Goal: Transaction & Acquisition: Purchase product/service

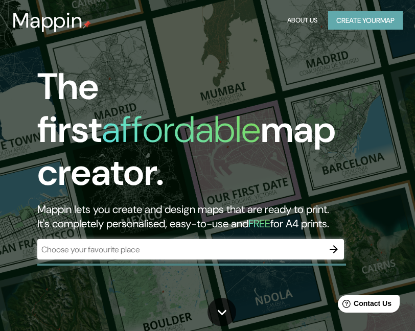
click at [367, 20] on button "Create your map" at bounding box center [365, 20] width 75 height 19
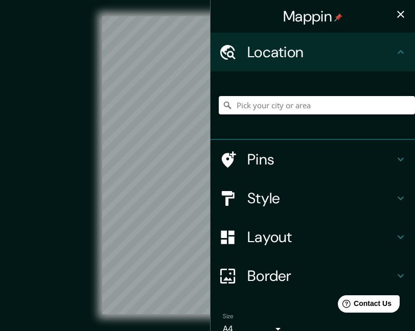
click at [251, 106] on input "Pick your city or area" at bounding box center [317, 105] width 196 height 18
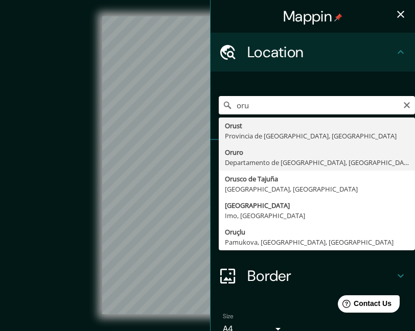
type input "Oruro, Departamento de [GEOGRAPHIC_DATA], [GEOGRAPHIC_DATA]"
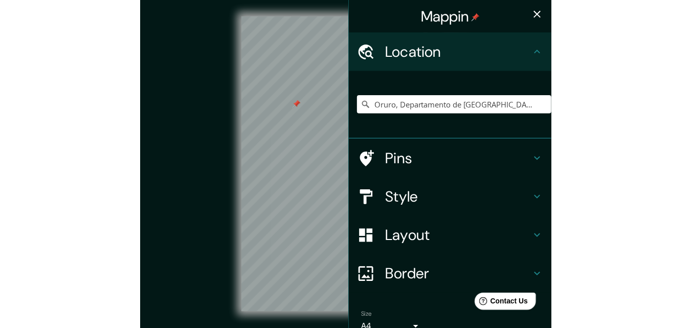
scroll to position [16, 0]
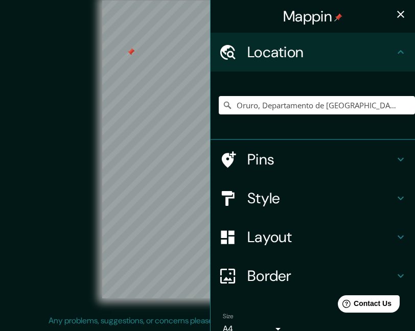
click at [395, 10] on icon "button" at bounding box center [401, 14] width 12 height 12
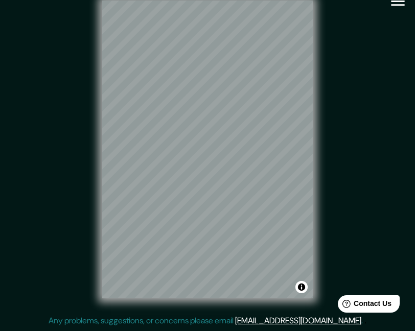
click at [394, 2] on icon "button" at bounding box center [398, 1] width 18 height 18
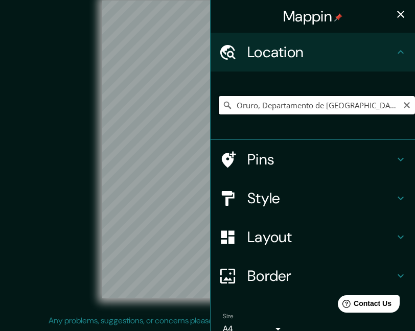
click at [317, 107] on input "Oruro, Departamento de [GEOGRAPHIC_DATA], [GEOGRAPHIC_DATA]" at bounding box center [317, 105] width 196 height 18
click at [299, 110] on input "Oruro, Departamento de [GEOGRAPHIC_DATA], [GEOGRAPHIC_DATA]" at bounding box center [317, 105] width 196 height 18
click at [403, 108] on icon "Clear" at bounding box center [407, 105] width 8 height 8
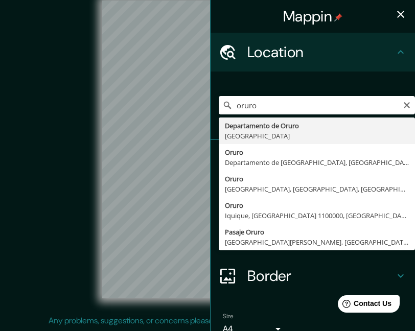
type input "Departamento de [GEOGRAPHIC_DATA], [GEOGRAPHIC_DATA]"
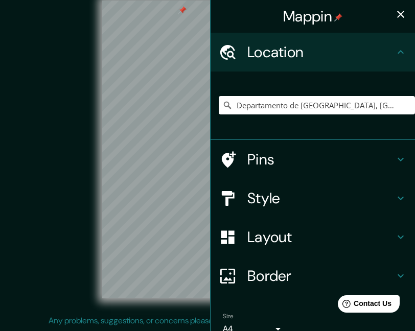
click at [395, 12] on icon "button" at bounding box center [401, 14] width 12 height 12
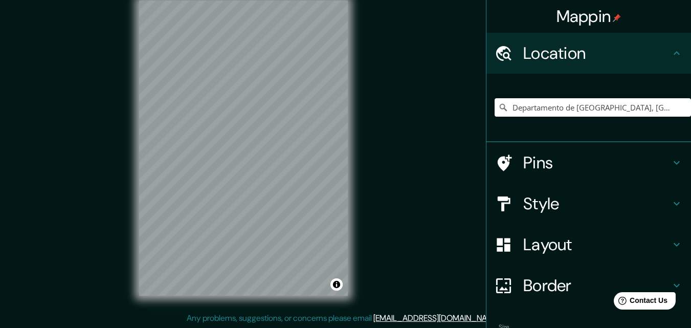
drag, startPoint x: 419, startPoint y: 158, endPoint x: 415, endPoint y: 101, distance: 56.4
click at [415, 107] on div "© Mapbox © OpenStreetMap Improve this map" at bounding box center [243, 148] width 622 height 295
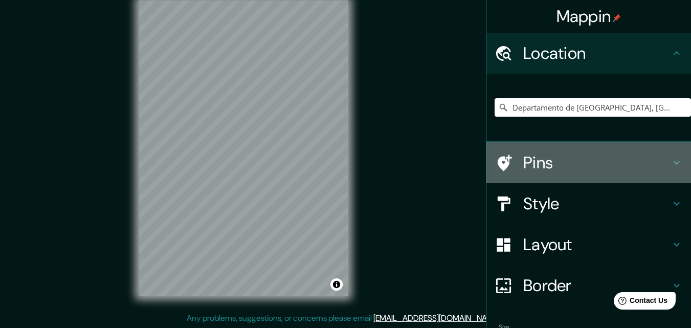
click at [415, 161] on icon at bounding box center [677, 163] width 6 height 4
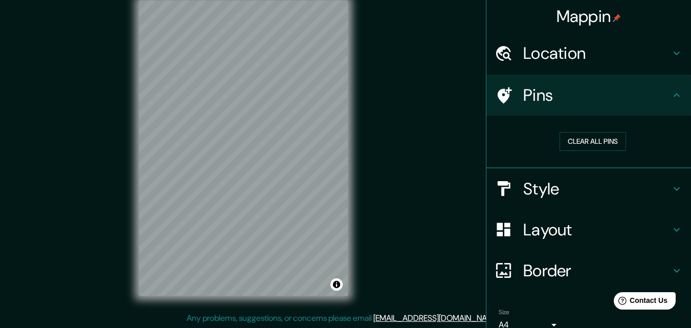
click at [415, 92] on icon at bounding box center [677, 95] width 12 height 12
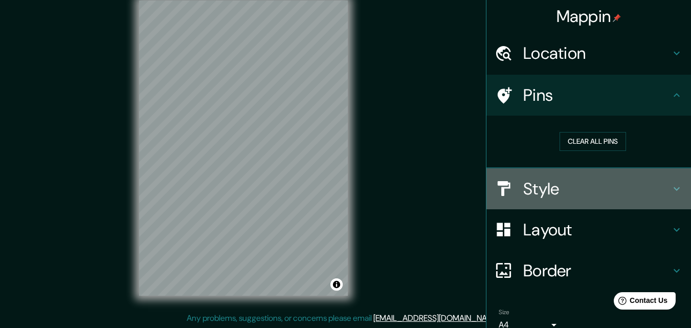
click at [415, 187] on icon at bounding box center [677, 189] width 12 height 12
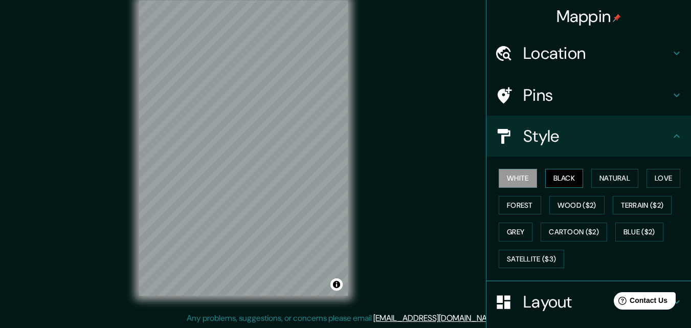
click at [415, 174] on button "Black" at bounding box center [564, 178] width 38 height 19
click at [415, 176] on button "Natural" at bounding box center [614, 178] width 47 height 19
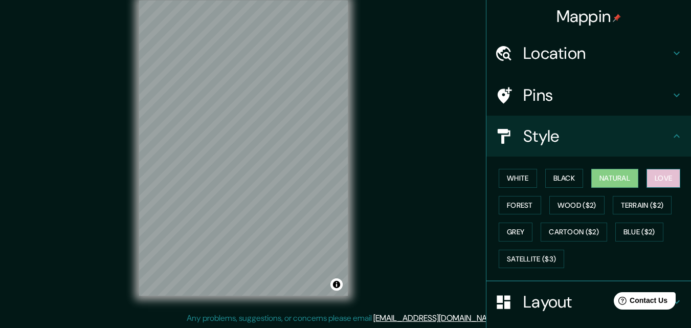
click at [415, 177] on button "Love" at bounding box center [663, 178] width 34 height 19
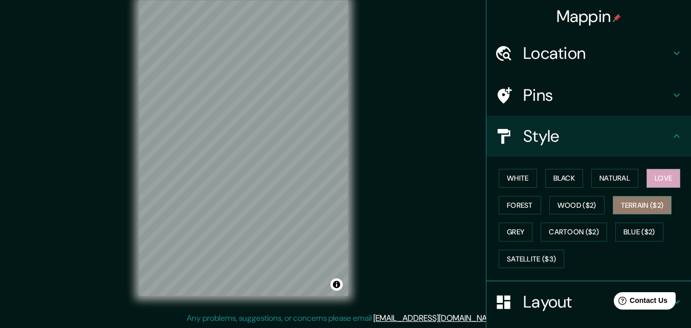
click at [415, 205] on button "Terrain ($2)" at bounding box center [642, 205] width 59 height 19
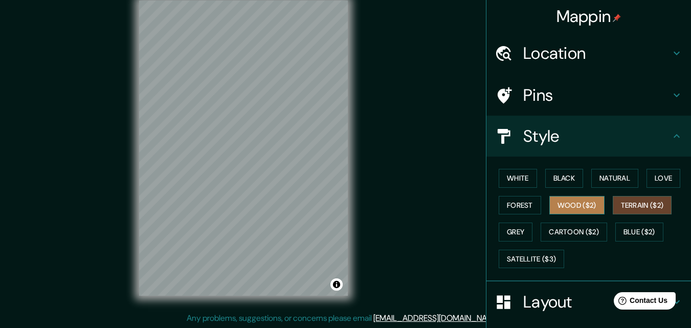
click at [415, 206] on button "Wood ($2)" at bounding box center [576, 205] width 55 height 19
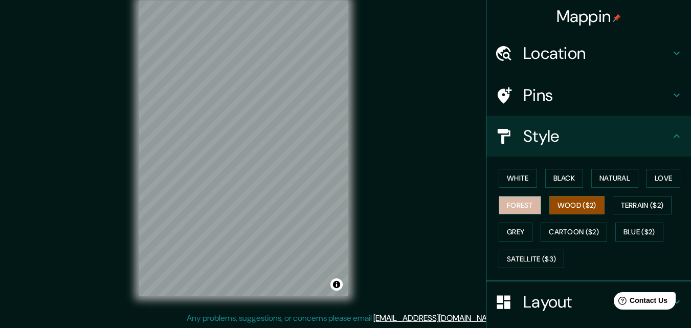
click at [415, 204] on button "Forest" at bounding box center [520, 205] width 42 height 19
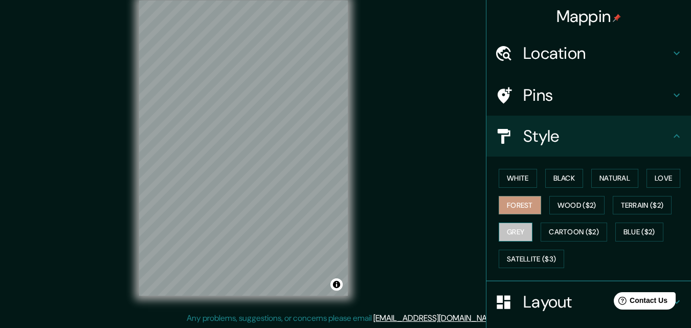
click at [415, 227] on button "Grey" at bounding box center [516, 231] width 34 height 19
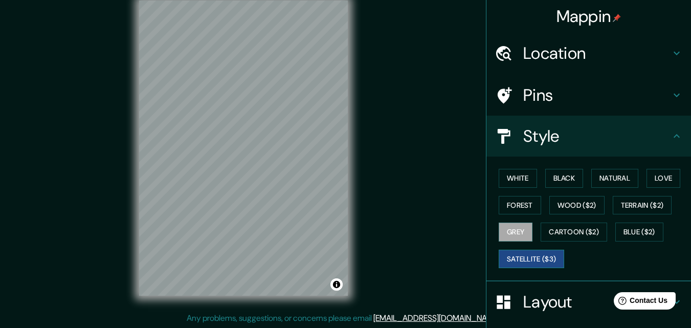
click at [415, 258] on button "Satellite ($3)" at bounding box center [531, 259] width 65 height 19
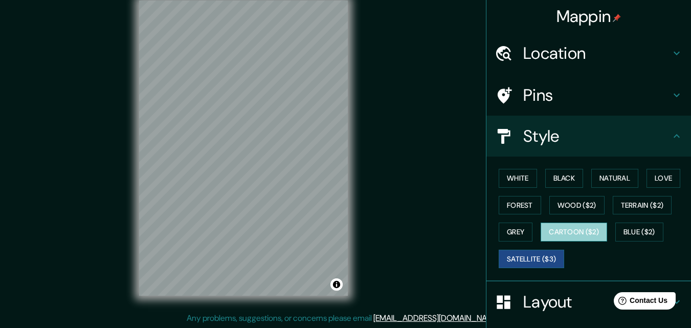
click at [415, 234] on button "Cartoon ($2)" at bounding box center [574, 231] width 66 height 19
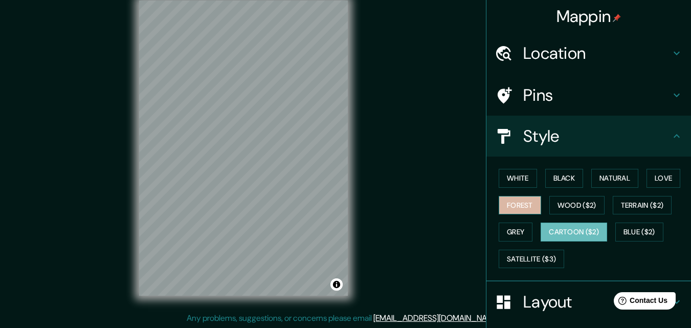
click at [415, 202] on button "Forest" at bounding box center [520, 205] width 42 height 19
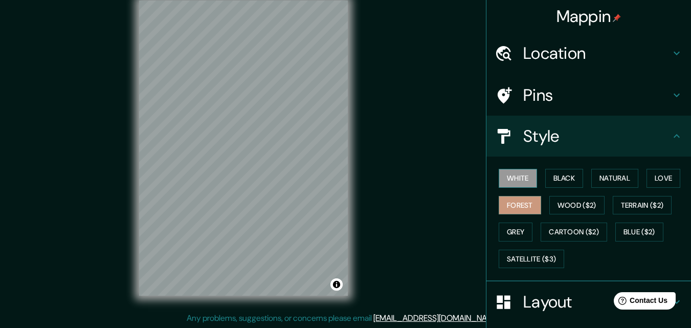
click at [415, 183] on button "White" at bounding box center [518, 178] width 38 height 19
click at [415, 179] on button "Natural" at bounding box center [614, 178] width 47 height 19
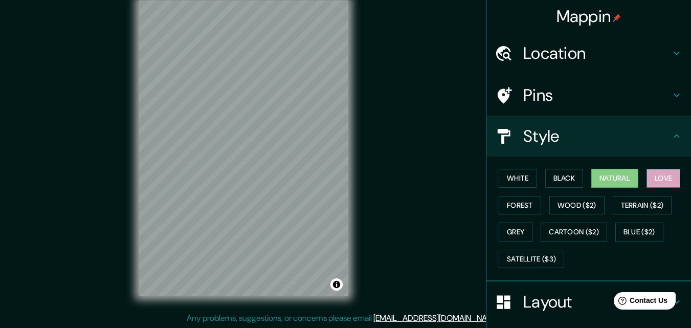
click at [415, 178] on button "Love" at bounding box center [663, 178] width 34 height 19
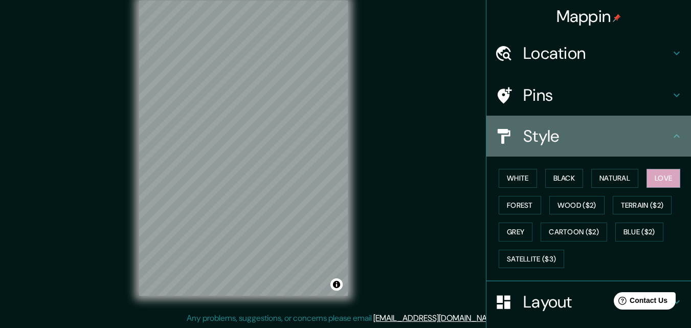
click at [415, 136] on icon at bounding box center [677, 136] width 6 height 4
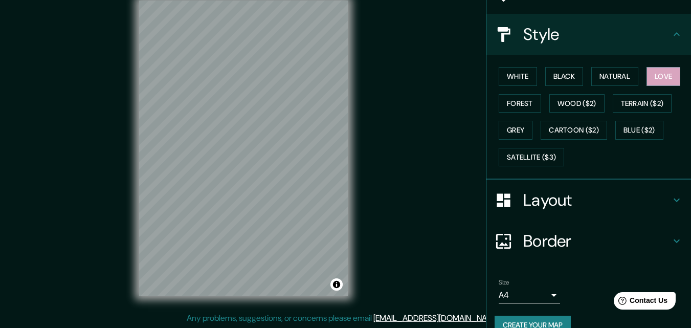
scroll to position [102, 0]
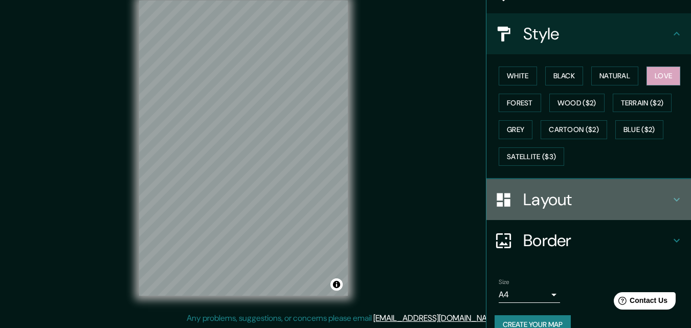
click at [415, 196] on icon at bounding box center [677, 199] width 12 height 12
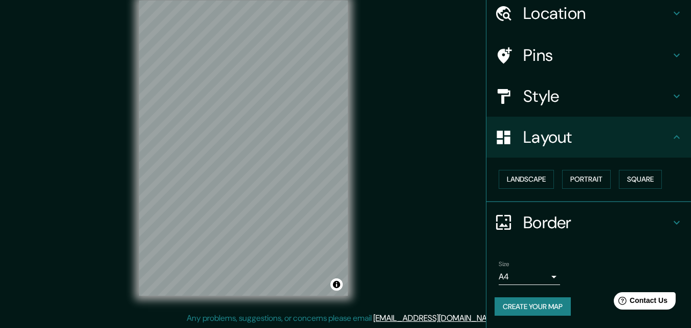
scroll to position [40, 0]
click at [415, 178] on button "Landscape" at bounding box center [526, 179] width 55 height 19
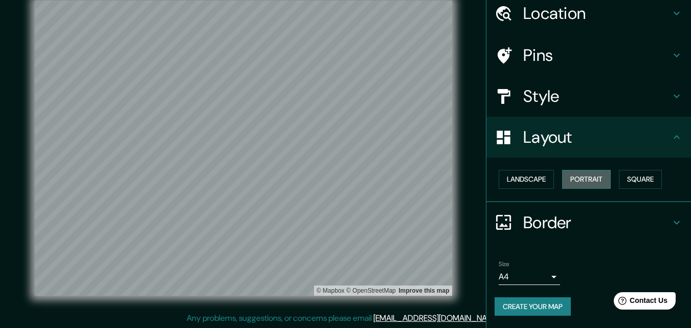
click at [415, 179] on button "Portrait" at bounding box center [586, 179] width 49 height 19
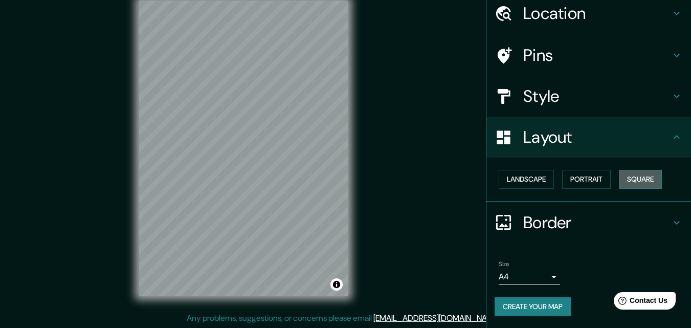
click at [415, 179] on button "Square" at bounding box center [640, 179] width 43 height 19
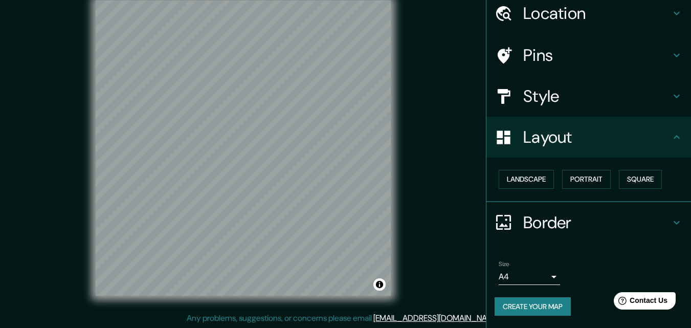
click at [415, 140] on icon at bounding box center [677, 137] width 12 height 12
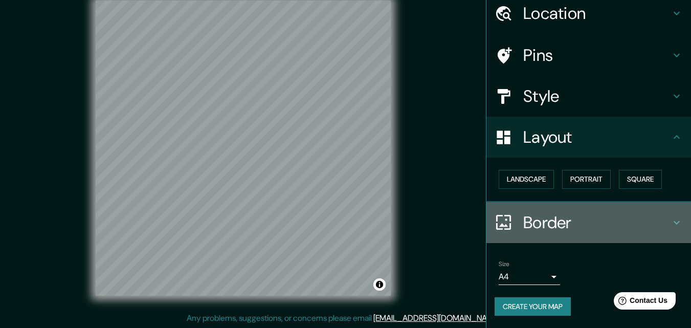
click at [415, 219] on icon at bounding box center [677, 222] width 12 height 12
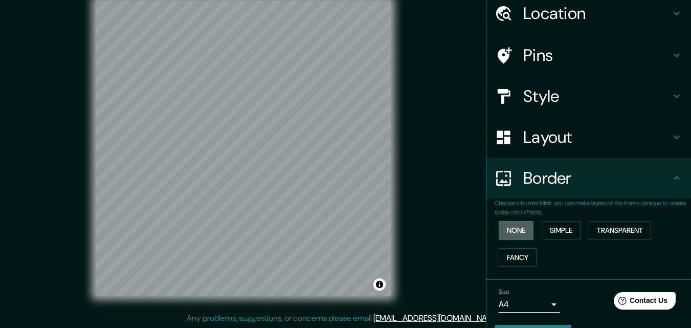
click at [415, 231] on button "None" at bounding box center [516, 230] width 35 height 19
click at [415, 231] on button "Simple" at bounding box center [561, 230] width 39 height 19
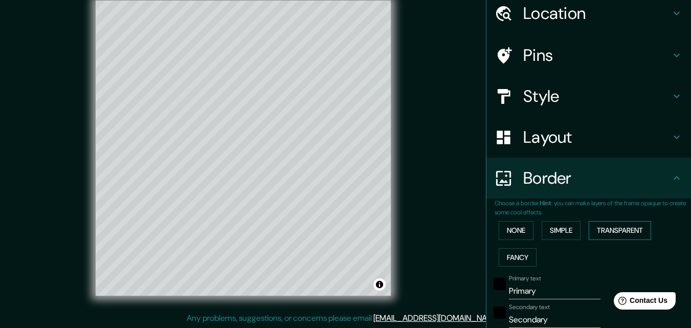
click at [415, 225] on button "Transparent" at bounding box center [620, 230] width 62 height 19
click at [415, 254] on button "Fancy" at bounding box center [518, 257] width 38 height 19
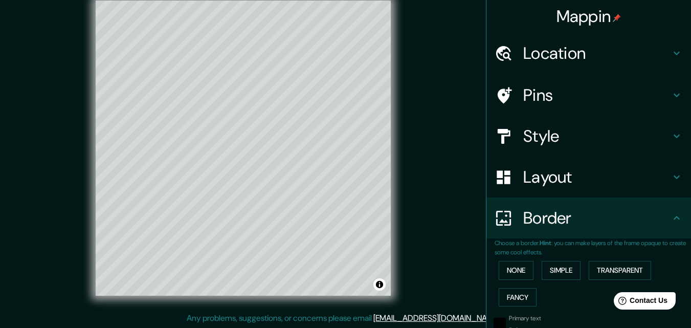
scroll to position [0, 0]
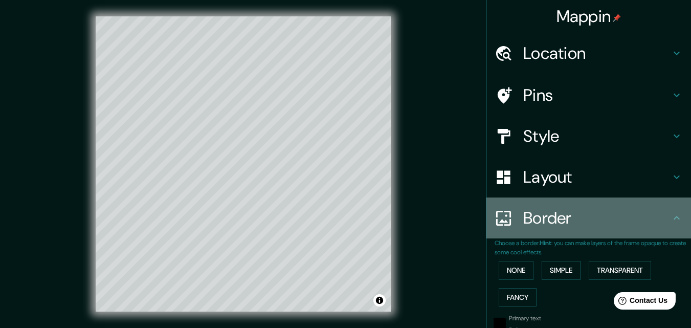
click at [415, 219] on icon at bounding box center [677, 218] width 6 height 4
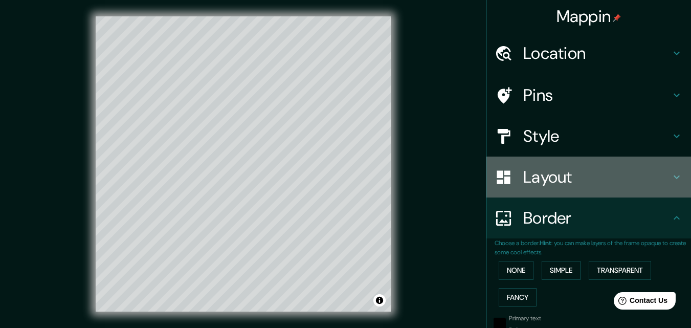
click at [415, 178] on icon at bounding box center [677, 177] width 12 height 12
type input "231"
type input "46"
type input "23"
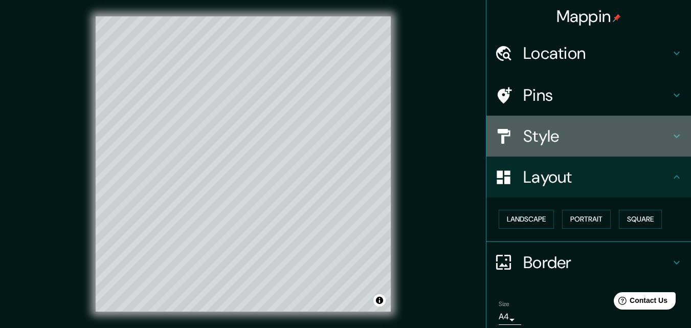
click at [415, 135] on icon at bounding box center [677, 137] width 6 height 4
type input "231"
type input "46"
type input "23"
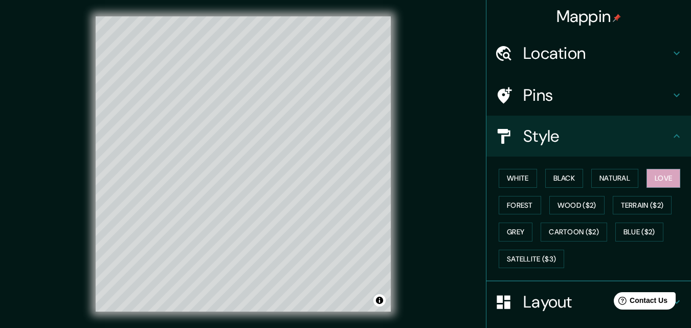
click at [415, 95] on icon at bounding box center [677, 95] width 12 height 12
type input "231"
type input "46"
type input "23"
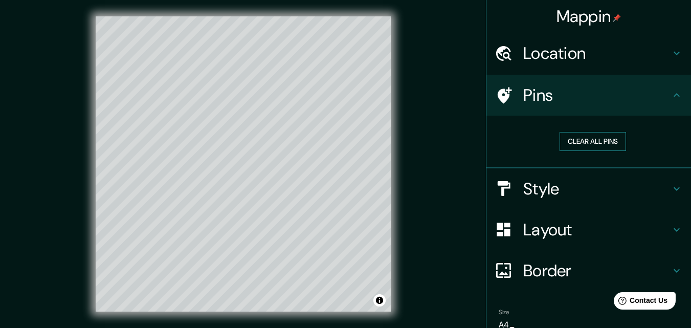
click at [415, 139] on button "Clear all pins" at bounding box center [593, 141] width 66 height 19
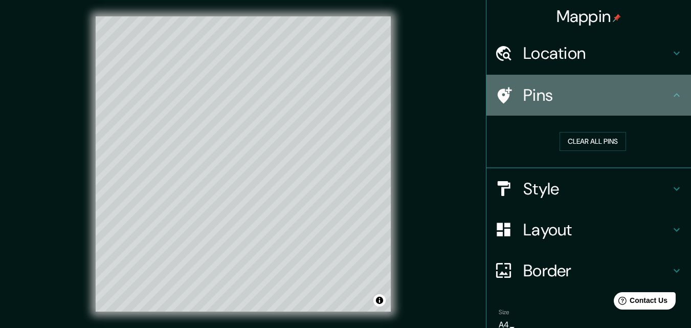
click at [415, 97] on icon at bounding box center [677, 95] width 12 height 12
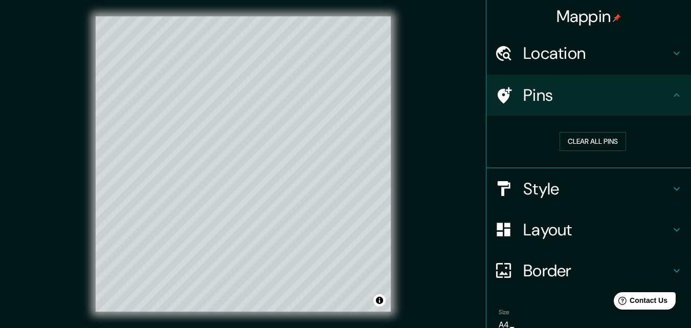
click at [415, 97] on icon at bounding box center [677, 95] width 12 height 12
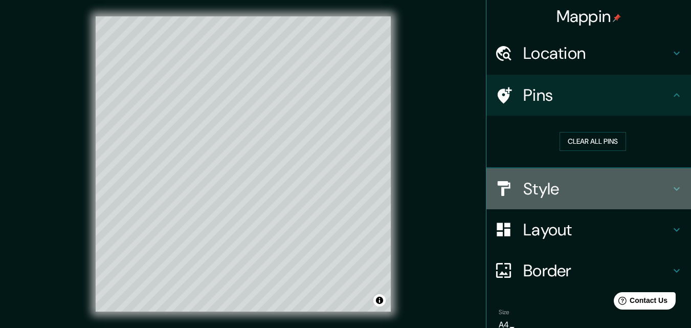
click at [415, 184] on icon at bounding box center [677, 189] width 12 height 12
type input "231"
type input "46"
type input "23"
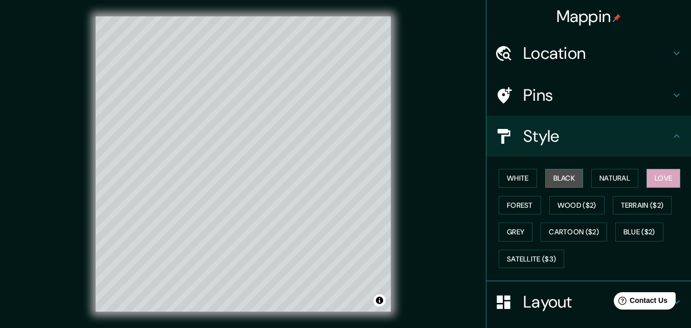
click at [415, 174] on button "Black" at bounding box center [564, 178] width 38 height 19
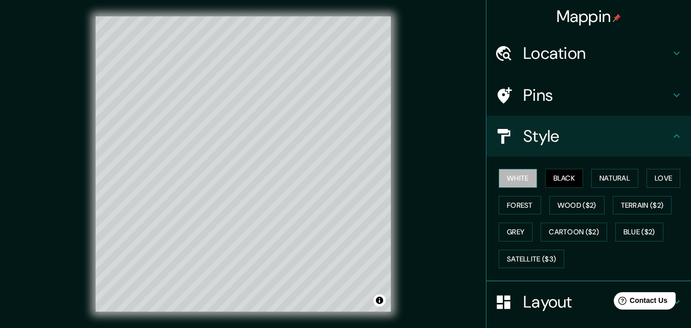
click at [415, 173] on button "White" at bounding box center [518, 178] width 38 height 19
click at [415, 70] on div "© Mapbox © OpenStreetMap Improve this map" at bounding box center [243, 163] width 622 height 295
click at [415, 181] on button "Black" at bounding box center [564, 178] width 38 height 19
click at [415, 175] on button "Natural" at bounding box center [614, 178] width 47 height 19
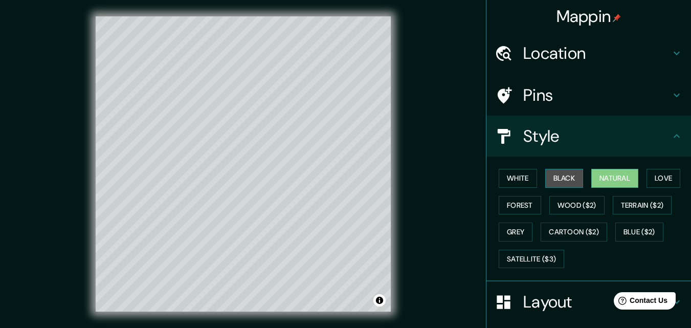
click at [415, 182] on button "Black" at bounding box center [564, 178] width 38 height 19
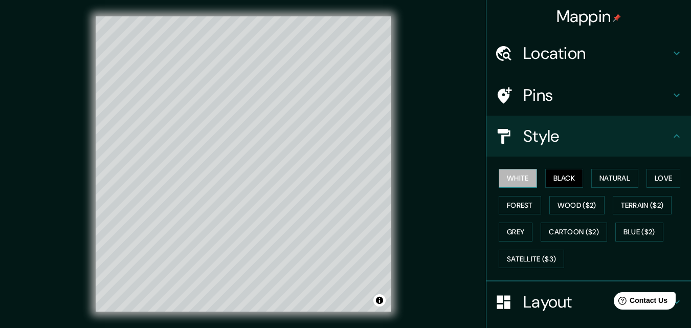
click at [415, 180] on button "White" at bounding box center [518, 178] width 38 height 19
click at [415, 206] on button "Forest" at bounding box center [520, 205] width 42 height 19
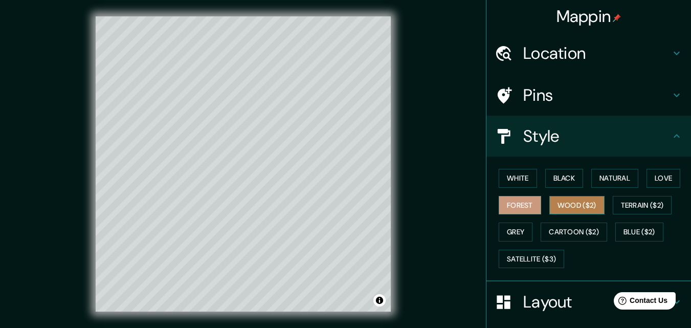
click at [415, 206] on button "Wood ($2)" at bounding box center [576, 205] width 55 height 19
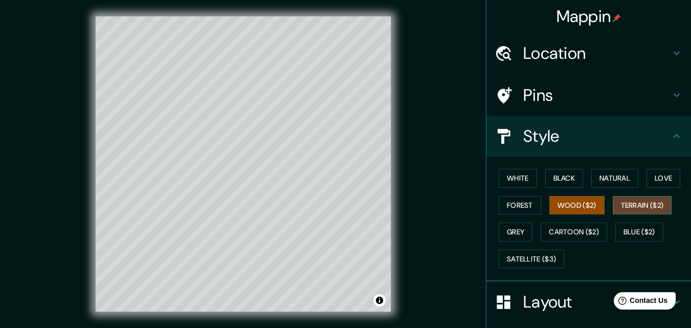
click at [415, 205] on button "Terrain ($2)" at bounding box center [642, 205] width 59 height 19
click at [415, 230] on button "Blue ($2)" at bounding box center [639, 231] width 48 height 19
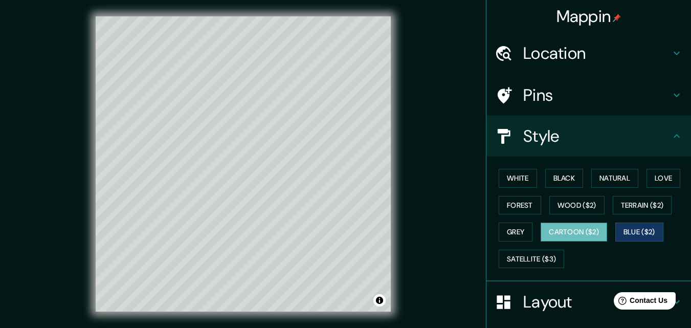
click at [415, 229] on button "Cartoon ($2)" at bounding box center [574, 231] width 66 height 19
click at [415, 230] on button "Grey" at bounding box center [516, 231] width 34 height 19
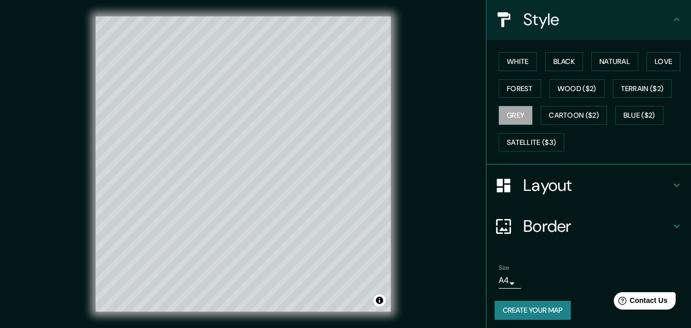
scroll to position [121, 0]
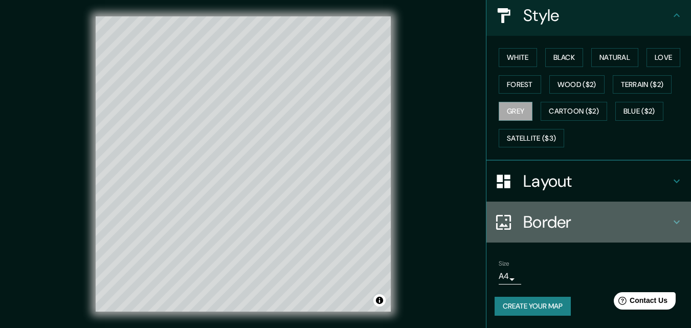
click at [415, 219] on icon at bounding box center [677, 222] width 12 height 12
type input "231"
type input "46"
type input "23"
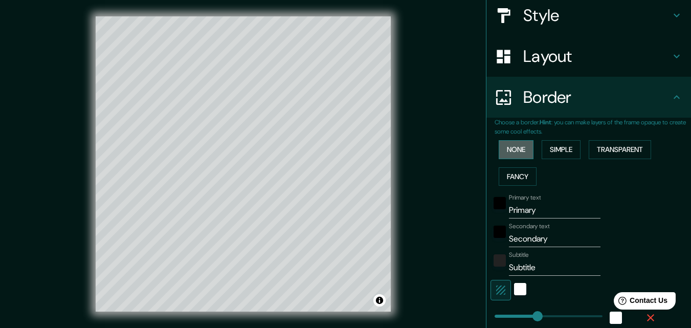
click at [415, 150] on button "None" at bounding box center [516, 149] width 35 height 19
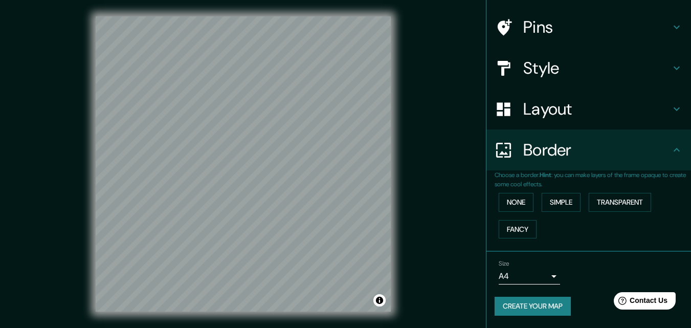
click at [415, 65] on icon at bounding box center [677, 68] width 12 height 12
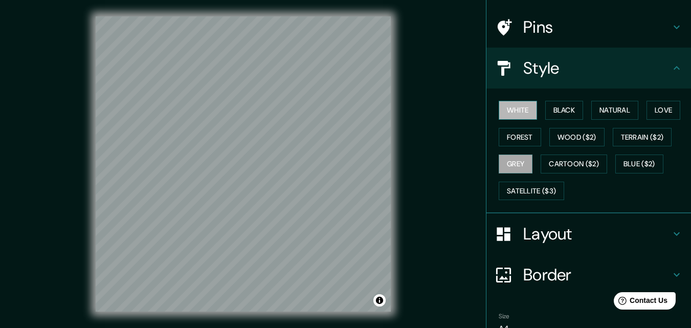
click at [415, 109] on button "White" at bounding box center [518, 110] width 38 height 19
click at [415, 106] on button "Black" at bounding box center [564, 110] width 38 height 19
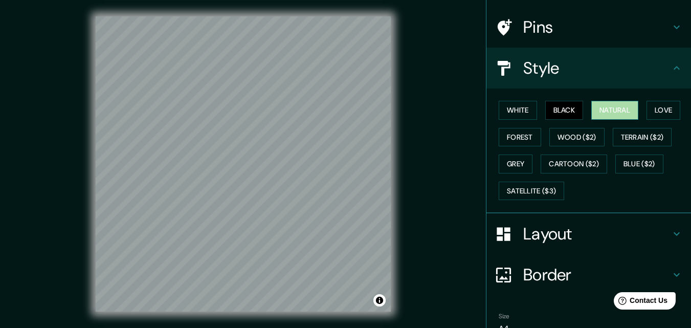
click at [415, 109] on button "Natural" at bounding box center [614, 110] width 47 height 19
click at [415, 109] on button "Love" at bounding box center [663, 110] width 34 height 19
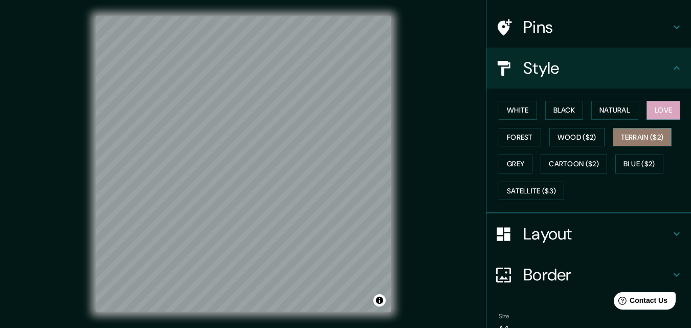
click at [415, 136] on button "Terrain ($2)" at bounding box center [642, 137] width 59 height 19
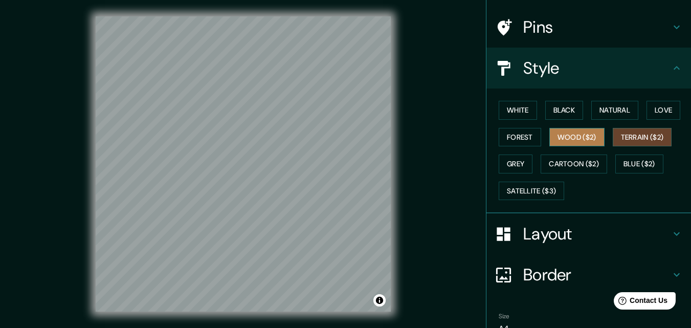
click at [415, 136] on button "Wood ($2)" at bounding box center [576, 137] width 55 height 19
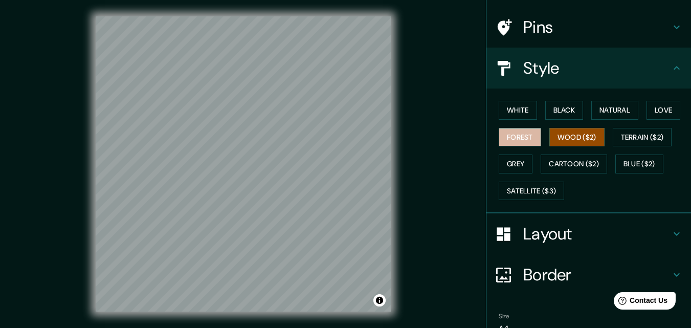
click at [415, 136] on button "Forest" at bounding box center [520, 137] width 42 height 19
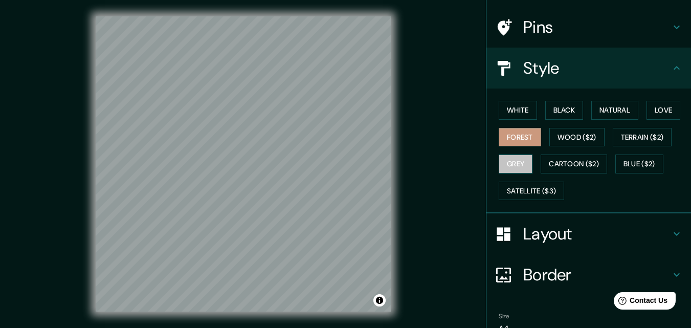
click at [415, 163] on button "Grey" at bounding box center [516, 163] width 34 height 19
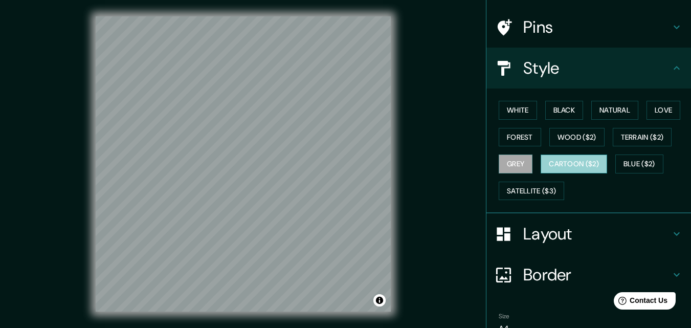
click at [415, 163] on button "Cartoon ($2)" at bounding box center [574, 163] width 66 height 19
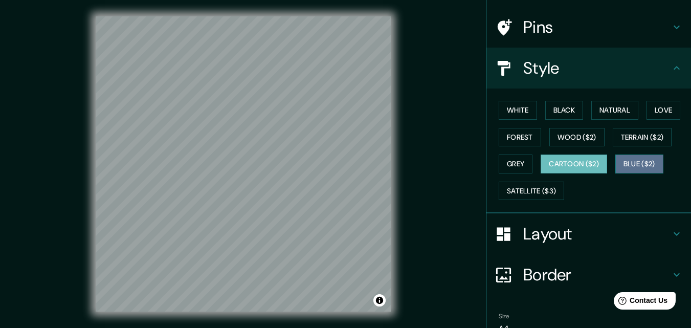
click at [415, 163] on button "Blue ($2)" at bounding box center [639, 163] width 48 height 19
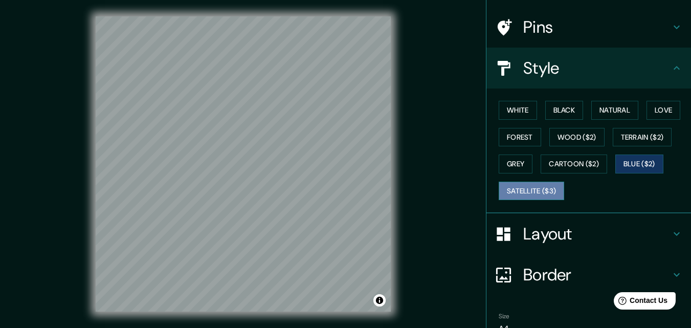
click at [415, 192] on button "Satellite ($3)" at bounding box center [531, 191] width 65 height 19
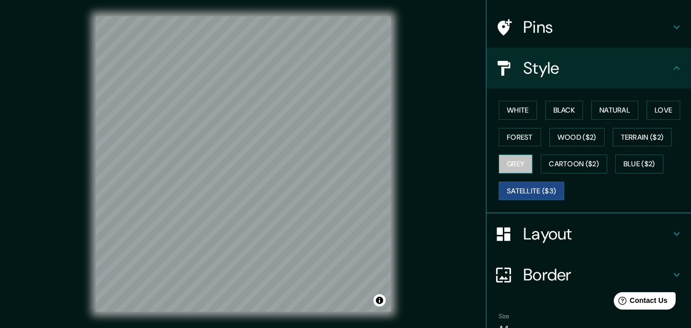
click at [415, 166] on button "Grey" at bounding box center [516, 163] width 34 height 19
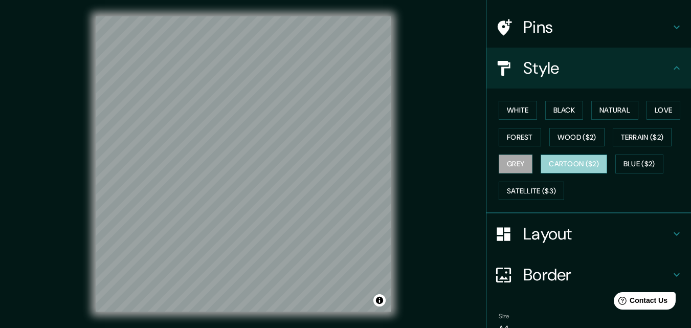
click at [415, 160] on button "Cartoon ($2)" at bounding box center [574, 163] width 66 height 19
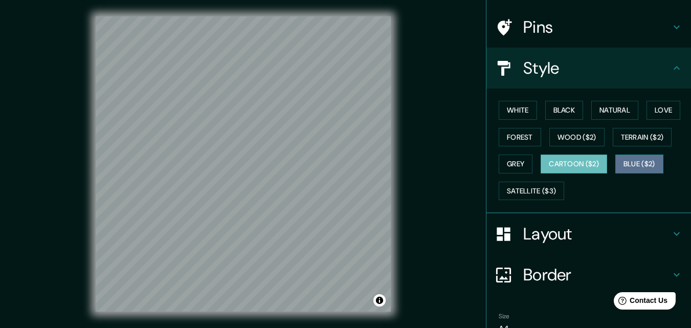
click at [415, 159] on button "Blue ($2)" at bounding box center [639, 163] width 48 height 19
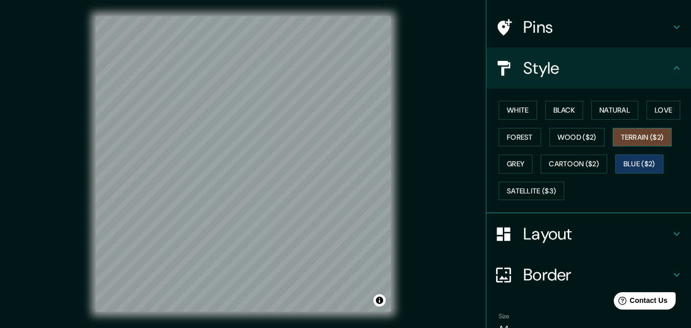
click at [415, 133] on button "Terrain ($2)" at bounding box center [642, 137] width 59 height 19
click at [415, 115] on button "Love" at bounding box center [663, 110] width 34 height 19
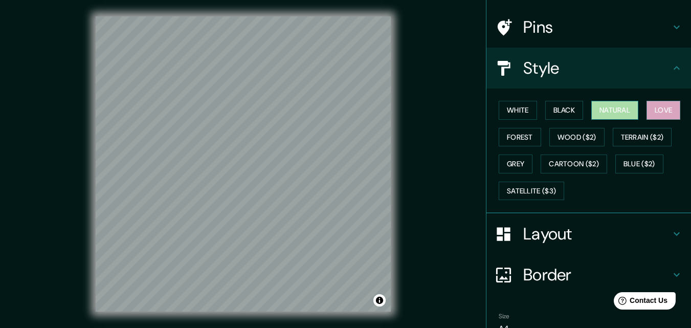
click at [415, 112] on button "Natural" at bounding box center [614, 110] width 47 height 19
click at [415, 164] on button "Grey" at bounding box center [516, 163] width 34 height 19
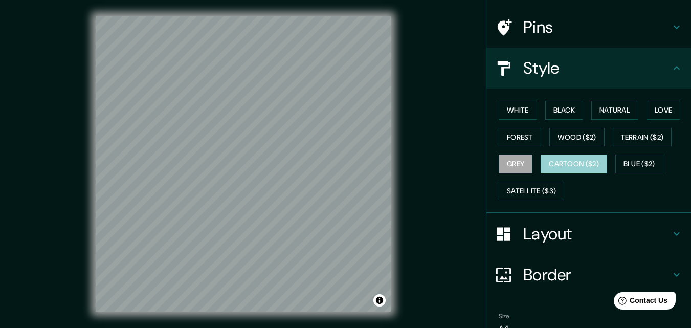
click at [415, 164] on button "Cartoon ($2)" at bounding box center [574, 163] width 66 height 19
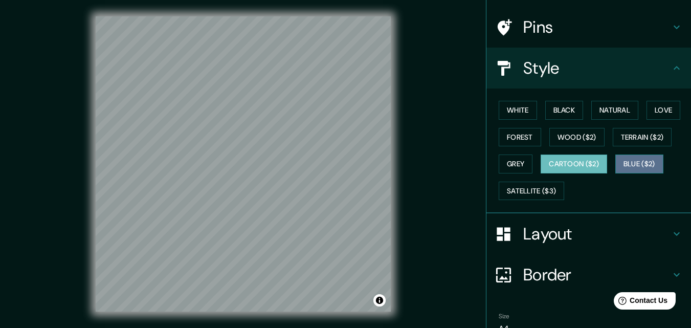
click at [415, 162] on button "Blue ($2)" at bounding box center [639, 163] width 48 height 19
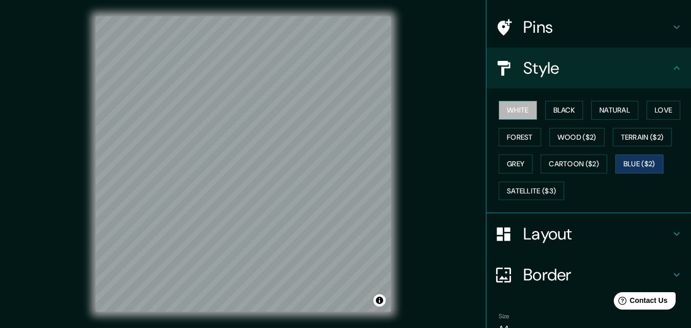
click at [415, 114] on button "White" at bounding box center [518, 110] width 38 height 19
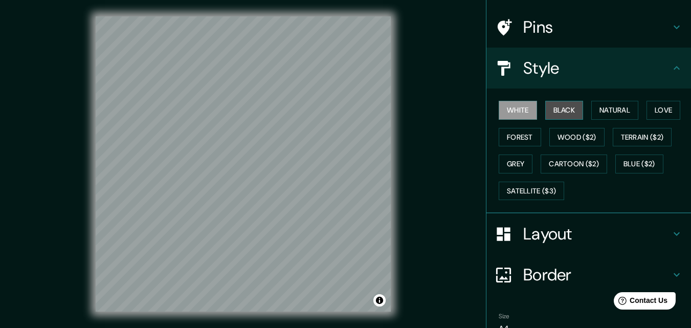
click at [415, 106] on button "Black" at bounding box center [564, 110] width 38 height 19
click at [415, 107] on button "Natural" at bounding box center [614, 110] width 47 height 19
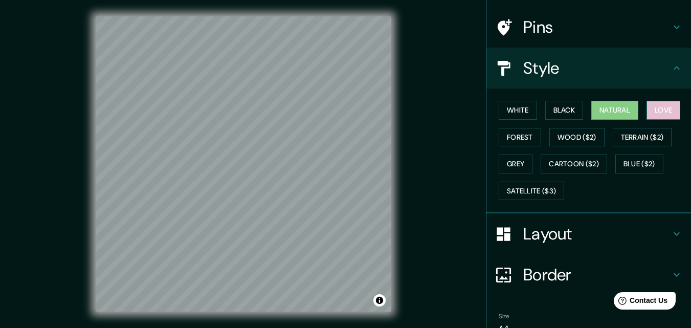
click at [415, 107] on button "Love" at bounding box center [663, 110] width 34 height 19
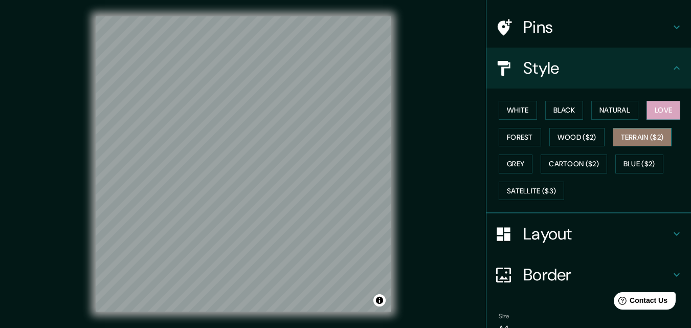
click at [415, 137] on button "Terrain ($2)" at bounding box center [642, 137] width 59 height 19
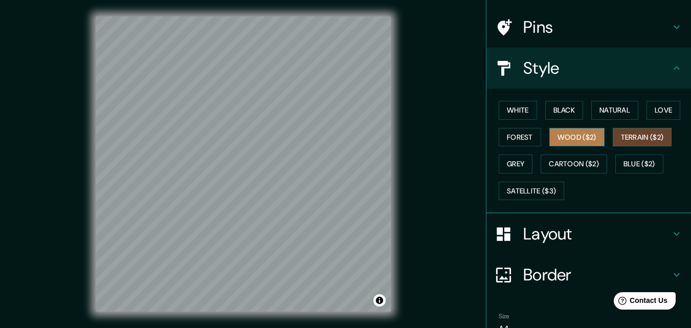
click at [415, 138] on button "Wood ($2)" at bounding box center [576, 137] width 55 height 19
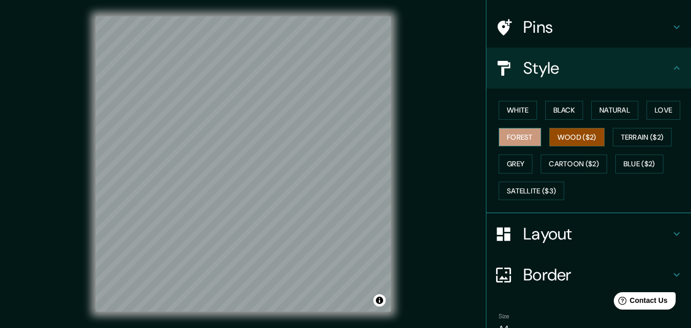
click at [415, 139] on button "Forest" at bounding box center [520, 137] width 42 height 19
click at [415, 162] on button "Grey" at bounding box center [516, 163] width 34 height 19
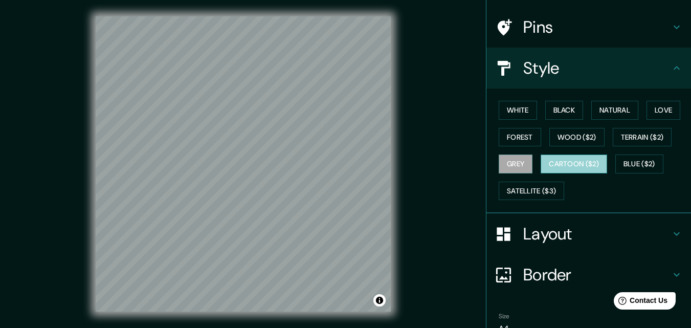
click at [415, 164] on button "Cartoon ($2)" at bounding box center [574, 163] width 66 height 19
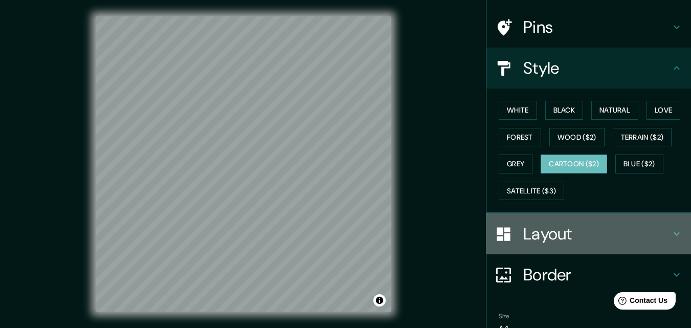
click at [415, 233] on icon at bounding box center [677, 234] width 6 height 4
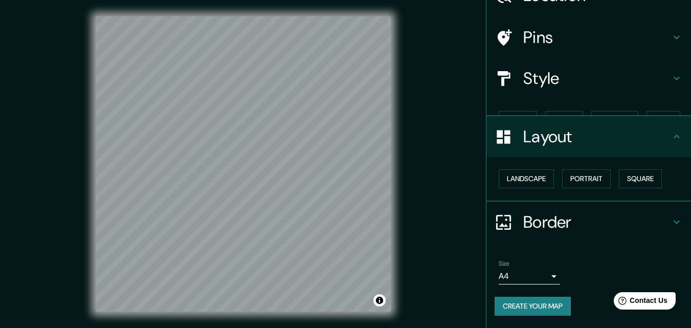
scroll to position [40, 0]
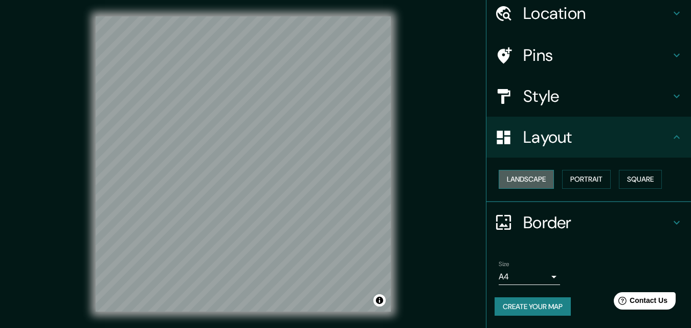
click at [415, 185] on button "Landscape" at bounding box center [526, 179] width 55 height 19
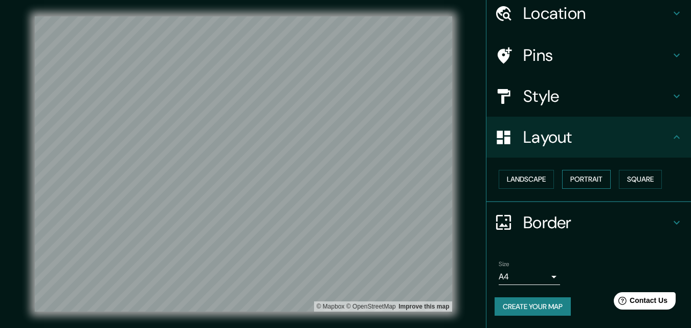
click at [415, 177] on button "Portrait" at bounding box center [586, 179] width 49 height 19
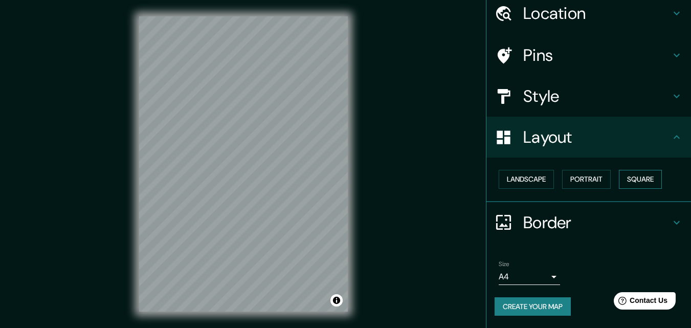
click at [415, 178] on button "Square" at bounding box center [640, 179] width 43 height 19
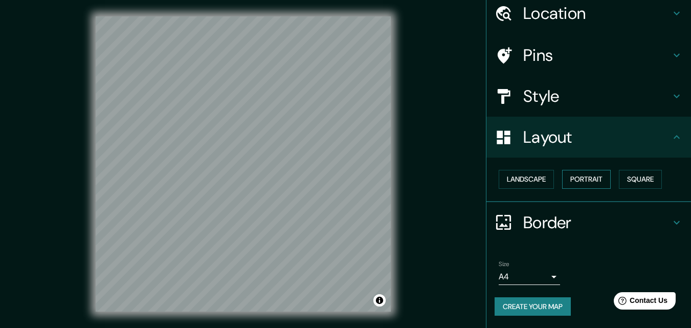
click at [415, 180] on button "Portrait" at bounding box center [586, 179] width 49 height 19
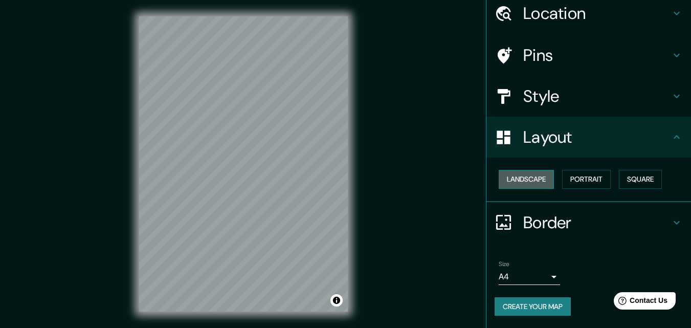
click at [415, 180] on button "Landscape" at bounding box center [526, 179] width 55 height 19
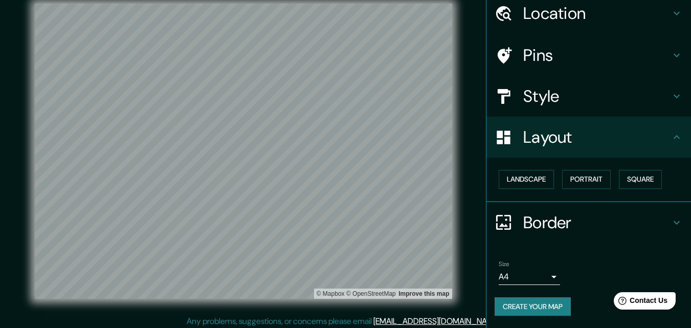
scroll to position [16, 0]
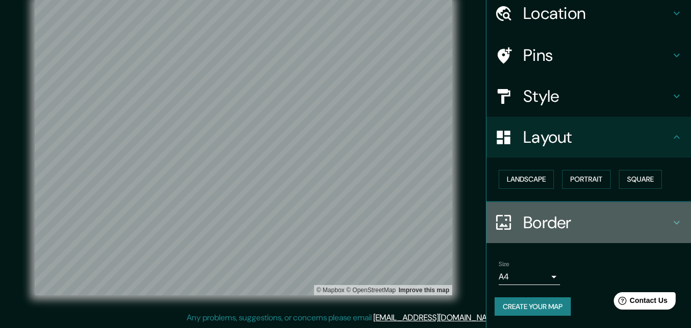
click at [415, 222] on icon at bounding box center [677, 222] width 12 height 12
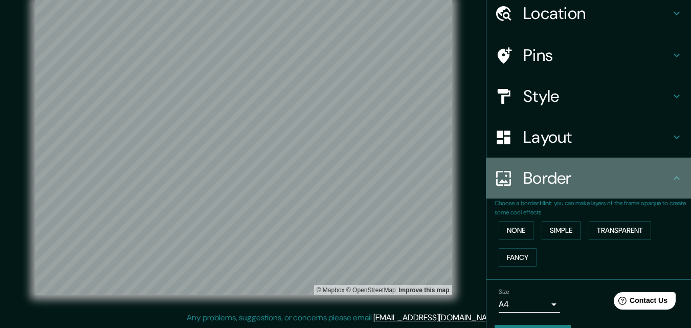
click at [415, 182] on icon at bounding box center [677, 178] width 12 height 12
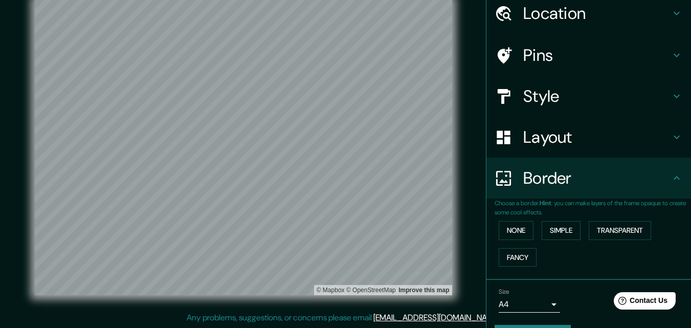
click at [415, 182] on icon at bounding box center [677, 178] width 12 height 12
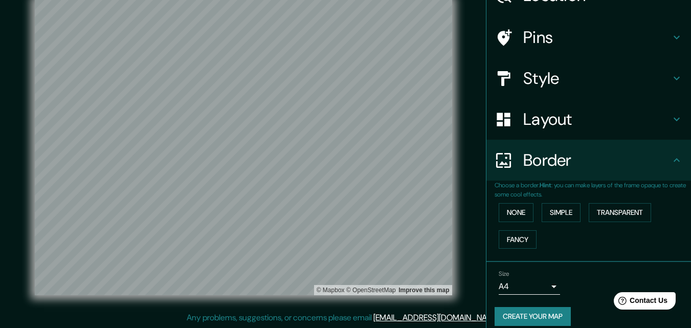
scroll to position [68, 0]
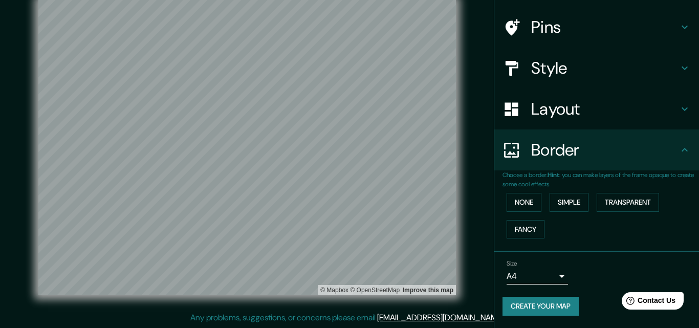
click at [415, 274] on body "Mappin Location [GEOGRAPHIC_DATA], [GEOGRAPHIC_DATA] Pins Style Layout Border C…" at bounding box center [349, 148] width 699 height 328
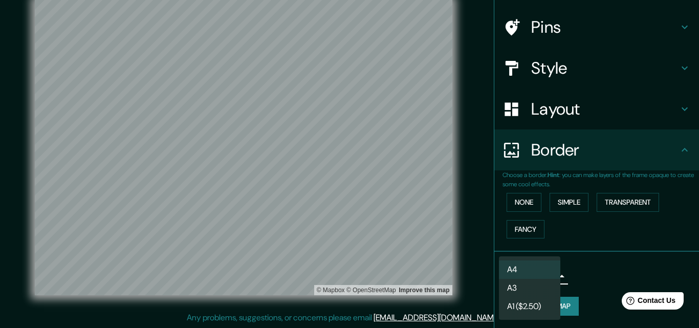
click at [415, 271] on div at bounding box center [349, 164] width 699 height 328
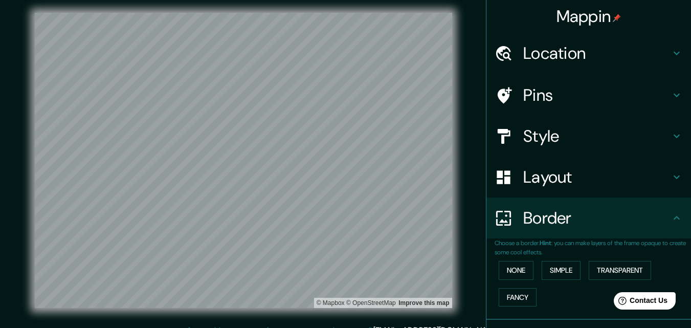
scroll to position [0, 0]
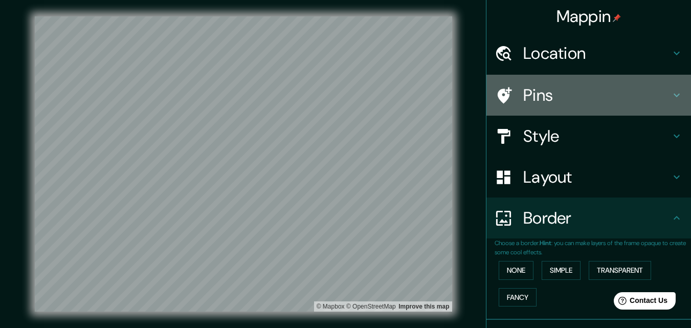
click at [415, 94] on icon at bounding box center [677, 95] width 12 height 12
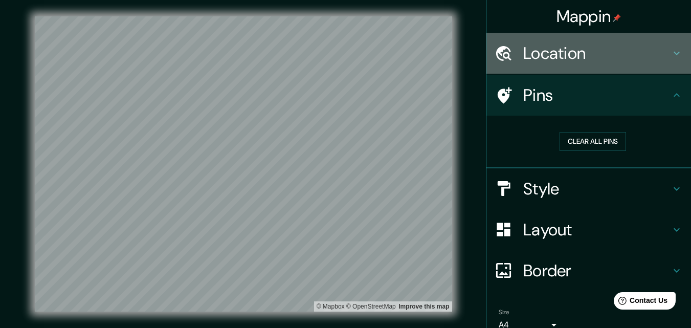
click at [415, 54] on icon at bounding box center [677, 53] width 12 height 12
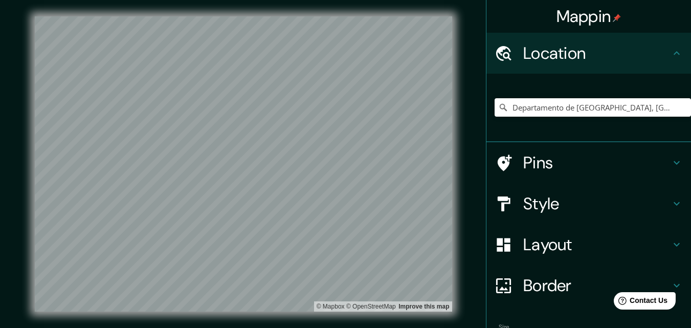
click at [415, 54] on icon at bounding box center [677, 53] width 12 height 12
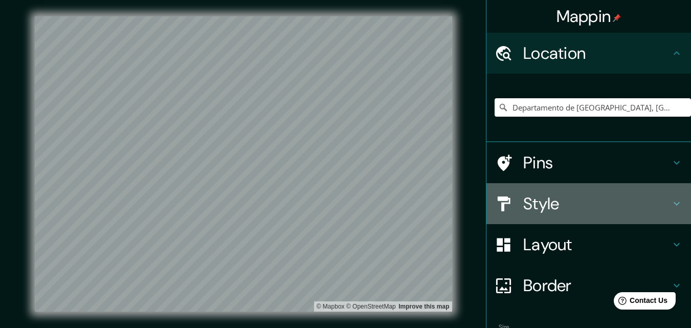
click at [415, 204] on icon at bounding box center [677, 204] width 6 height 4
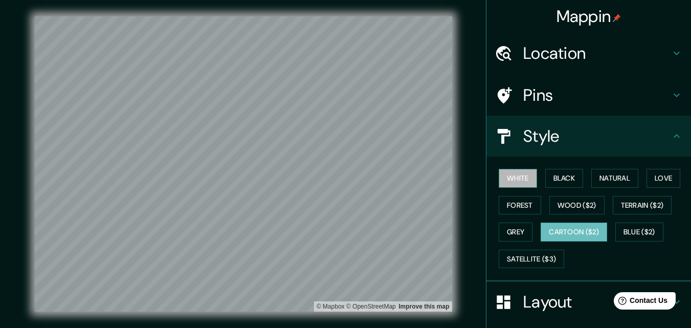
click at [415, 177] on button "White" at bounding box center [518, 178] width 38 height 19
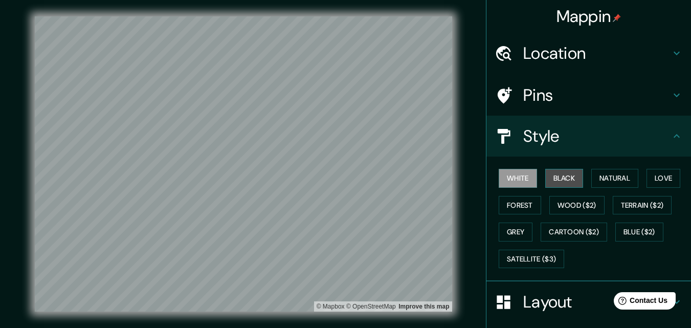
click at [415, 184] on button "Black" at bounding box center [564, 178] width 38 height 19
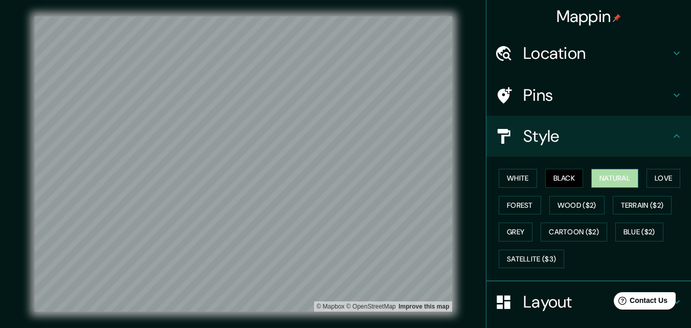
click at [415, 182] on button "Natural" at bounding box center [614, 178] width 47 height 19
click at [415, 181] on button "Love" at bounding box center [663, 178] width 34 height 19
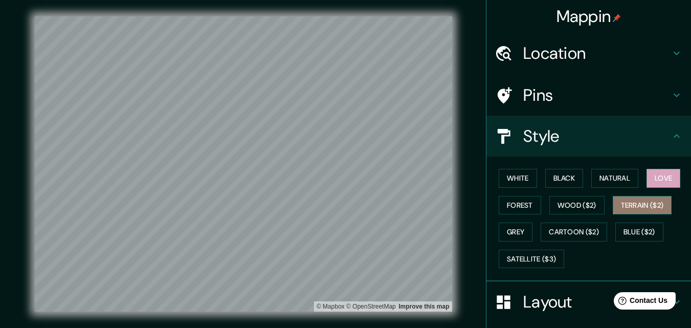
click at [415, 202] on button "Terrain ($2)" at bounding box center [642, 205] width 59 height 19
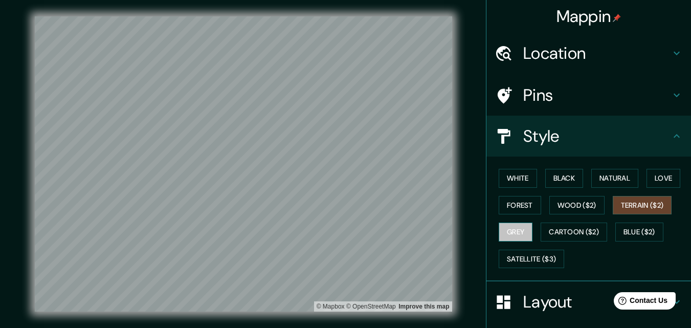
click at [415, 233] on button "Grey" at bounding box center [516, 231] width 34 height 19
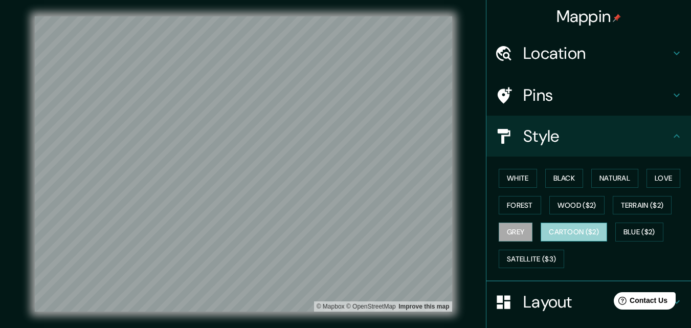
click at [415, 230] on button "Cartoon ($2)" at bounding box center [574, 231] width 66 height 19
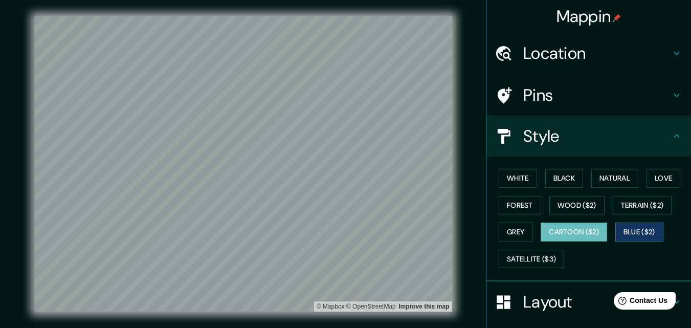
click at [415, 228] on button "Blue ($2)" at bounding box center [639, 231] width 48 height 19
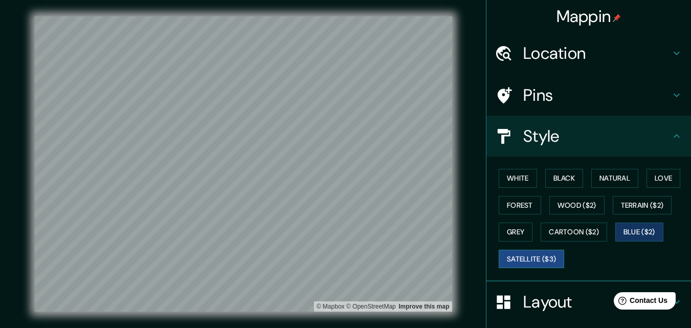
click at [415, 261] on button "Satellite ($3)" at bounding box center [531, 259] width 65 height 19
click at [415, 181] on button "White" at bounding box center [518, 178] width 38 height 19
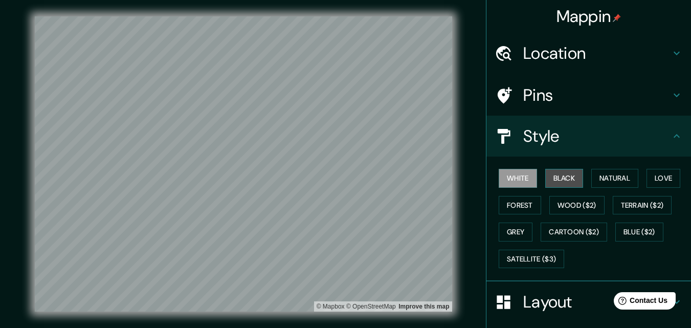
click at [415, 175] on button "Black" at bounding box center [564, 178] width 38 height 19
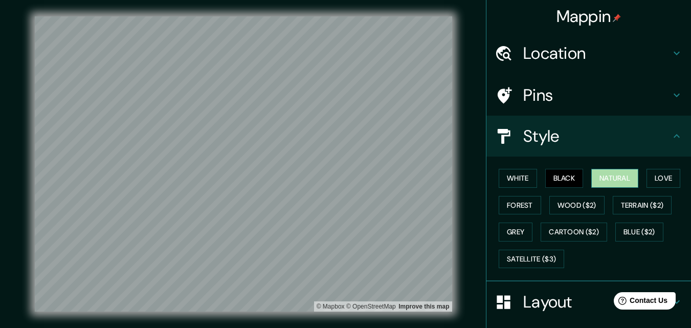
click at [415, 175] on button "Natural" at bounding box center [614, 178] width 47 height 19
click at [415, 175] on button "White" at bounding box center [518, 178] width 38 height 19
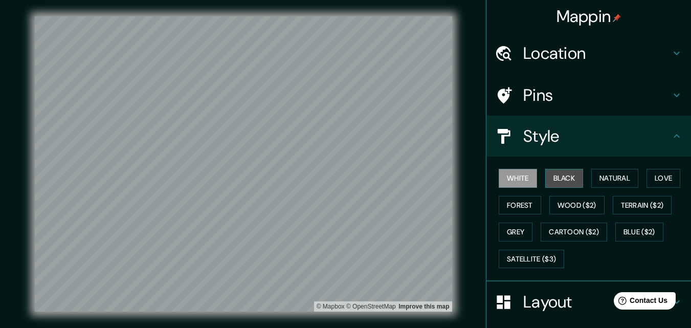
click at [415, 176] on button "Black" at bounding box center [564, 178] width 38 height 19
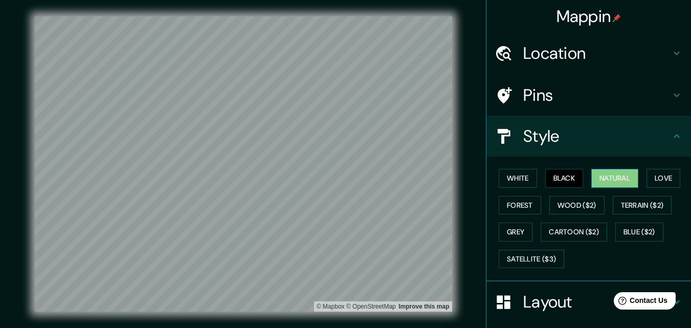
click at [415, 177] on button "Natural" at bounding box center [614, 178] width 47 height 19
click at [415, 177] on button "Love" at bounding box center [663, 178] width 34 height 19
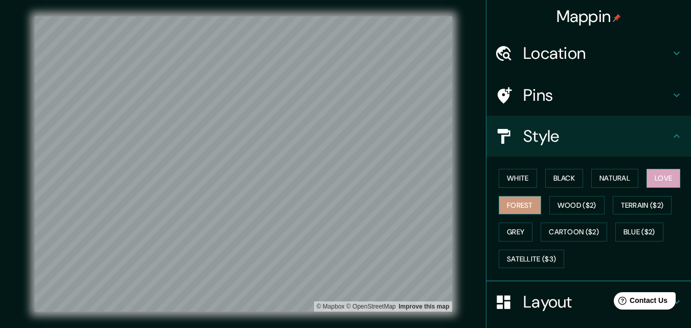
click at [415, 203] on button "Forest" at bounding box center [520, 205] width 42 height 19
click at [415, 203] on button "Wood ($2)" at bounding box center [576, 205] width 55 height 19
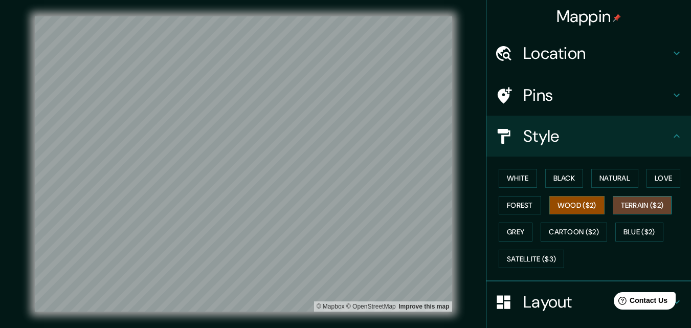
click at [415, 200] on button "Terrain ($2)" at bounding box center [642, 205] width 59 height 19
click at [415, 224] on button "Blue ($2)" at bounding box center [639, 231] width 48 height 19
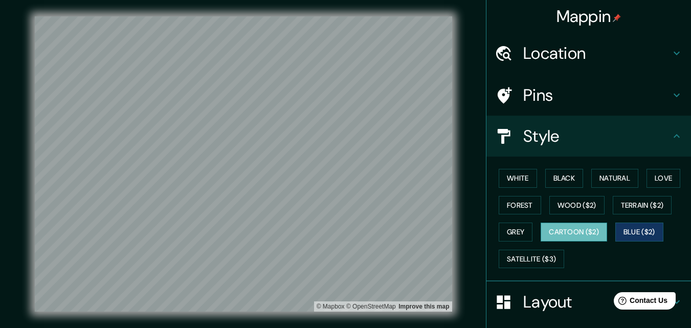
click at [415, 228] on button "Cartoon ($2)" at bounding box center [574, 231] width 66 height 19
click at [415, 228] on button "Grey" at bounding box center [516, 231] width 34 height 19
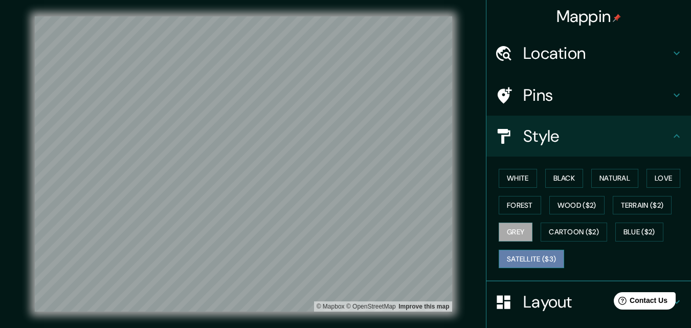
click at [415, 258] on button "Satellite ($3)" at bounding box center [531, 259] width 65 height 19
